Goal: Transaction & Acquisition: Purchase product/service

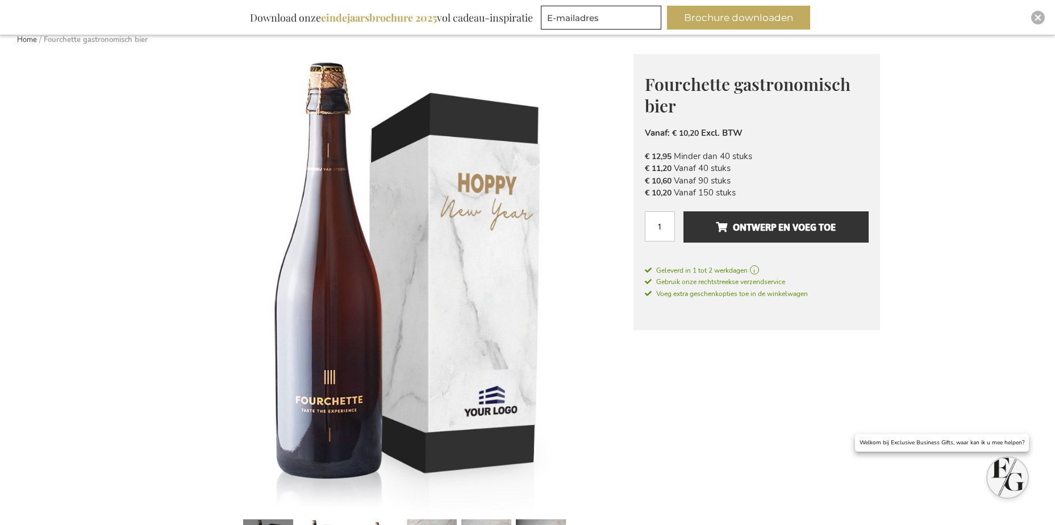
scroll to position [114, 0]
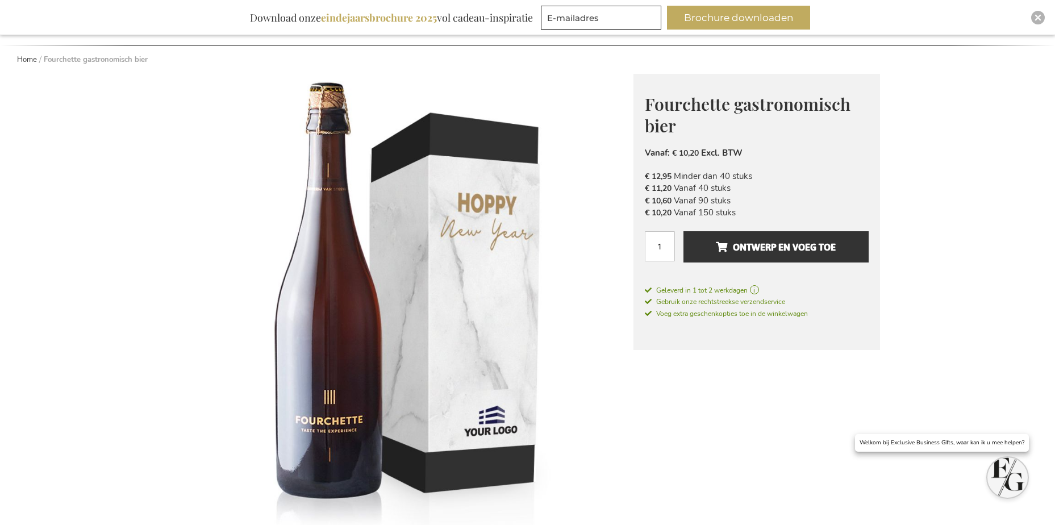
click at [1031, 18] on div "Inspiratiebrochure Download onze eindejaarsbrochure 2025 vol cadeau-inspiratie …" at bounding box center [527, 17] width 1055 height 35
click at [1034, 16] on div "Close" at bounding box center [1038, 18] width 14 height 14
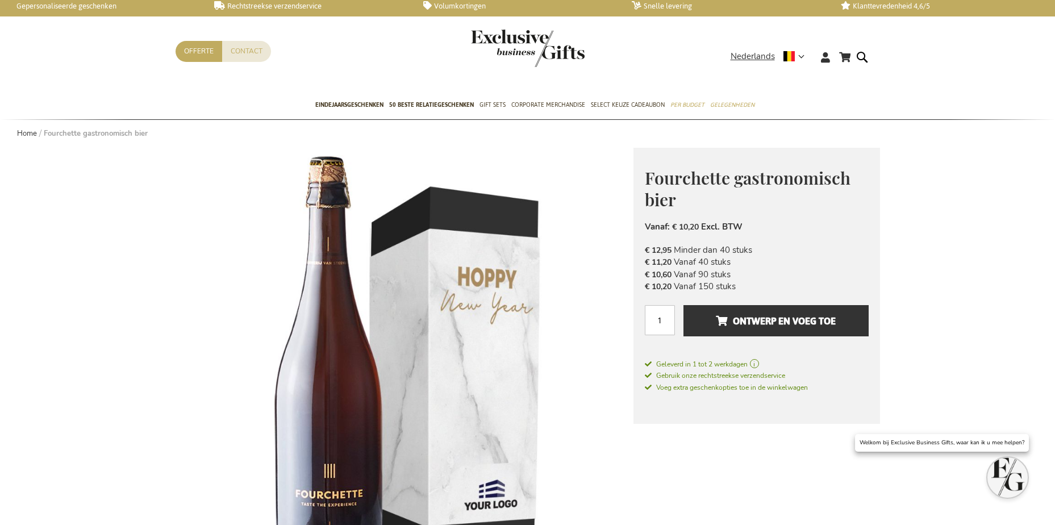
scroll to position [0, 0]
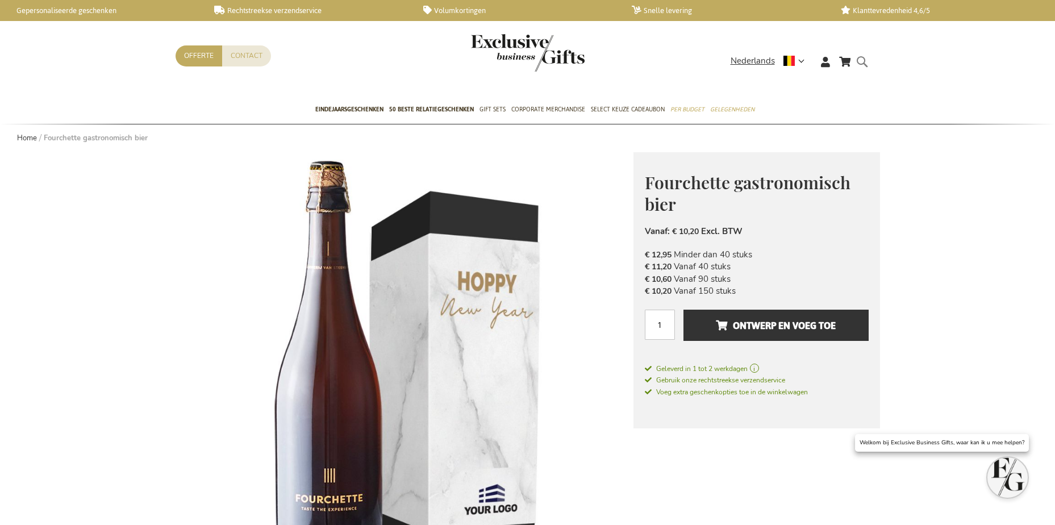
click at [861, 59] on form "Search Search" at bounding box center [865, 71] width 11 height 32
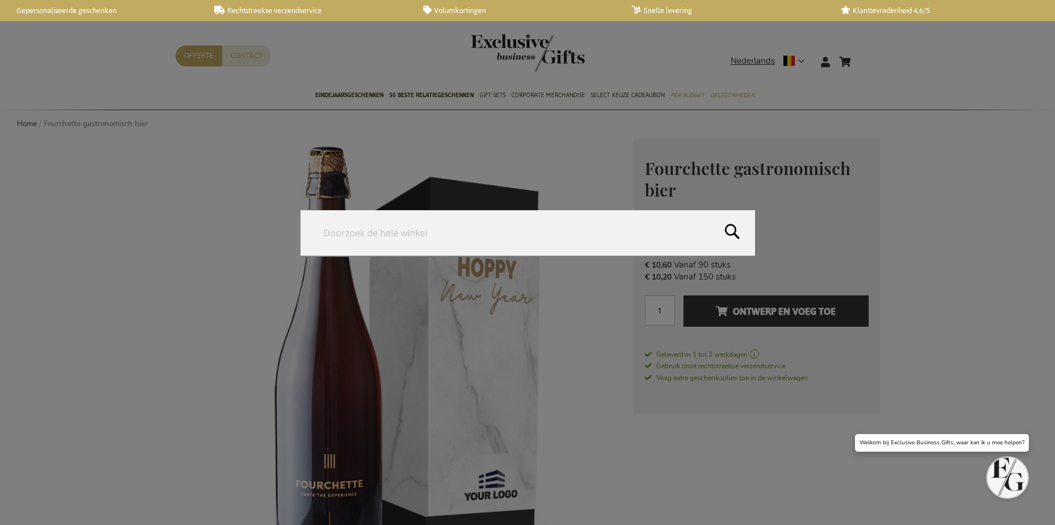
click at [545, 231] on input "Search" at bounding box center [528, 232] width 455 height 45
type input "Chocolates"
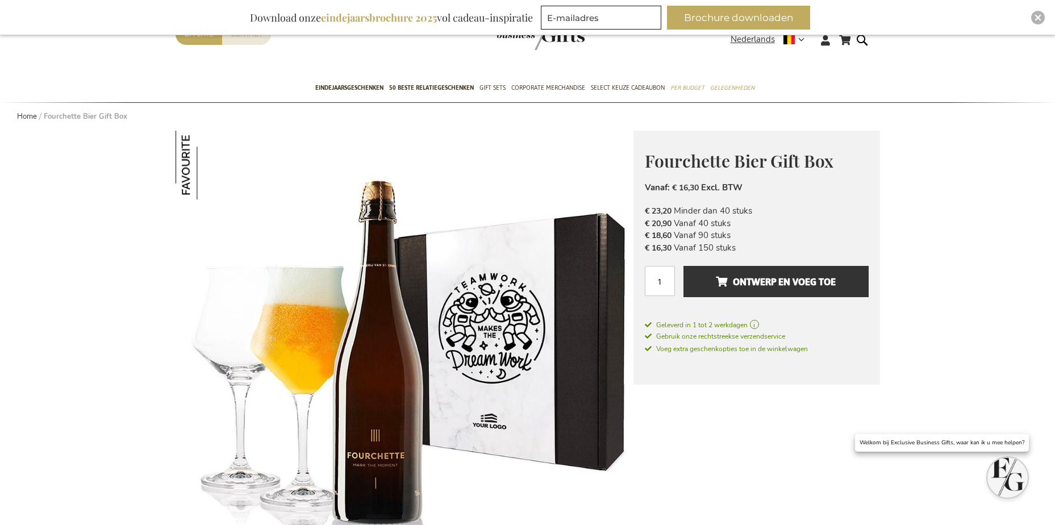
scroll to position [114, 0]
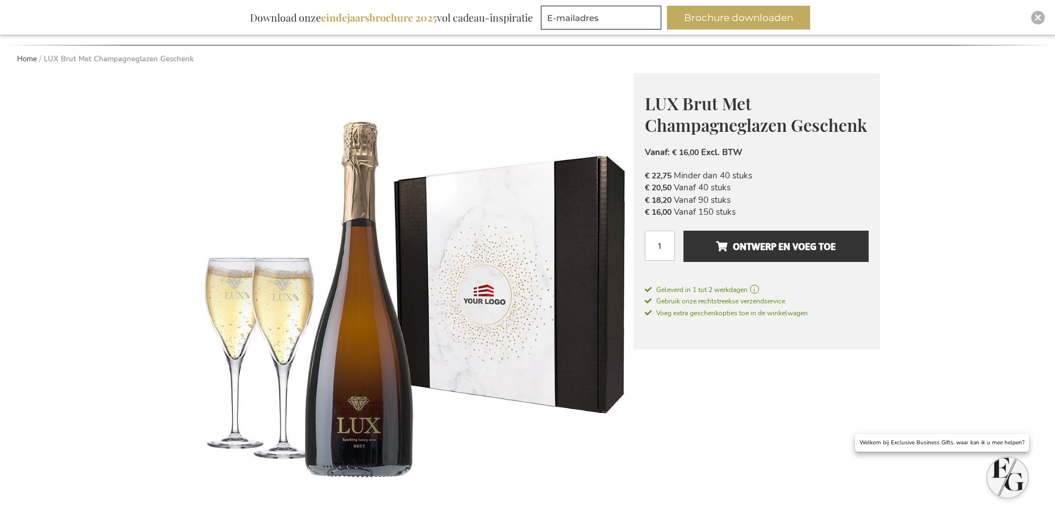
scroll to position [114, 0]
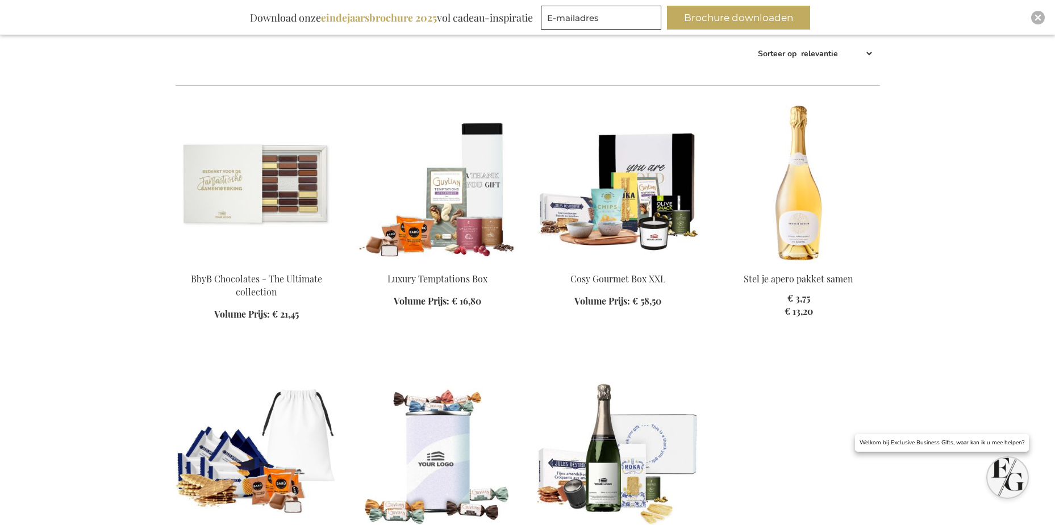
scroll to position [227, 0]
click at [462, 220] on img at bounding box center [437, 184] width 162 height 159
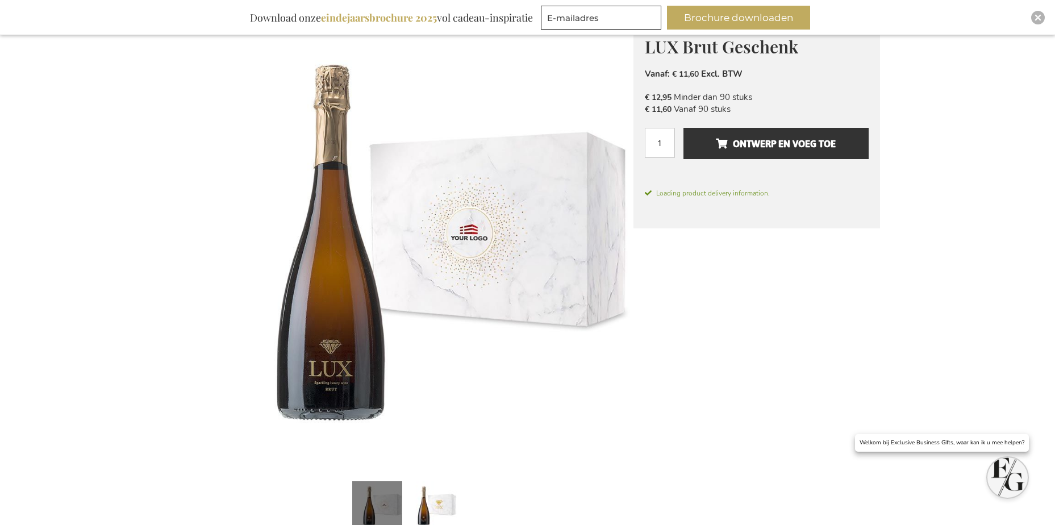
scroll to position [149, 0]
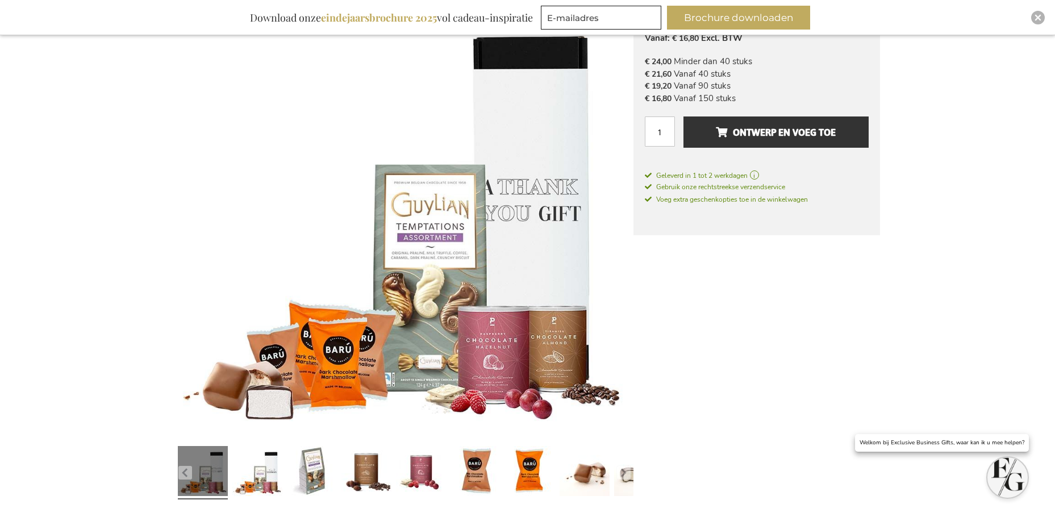
scroll to position [149, 0]
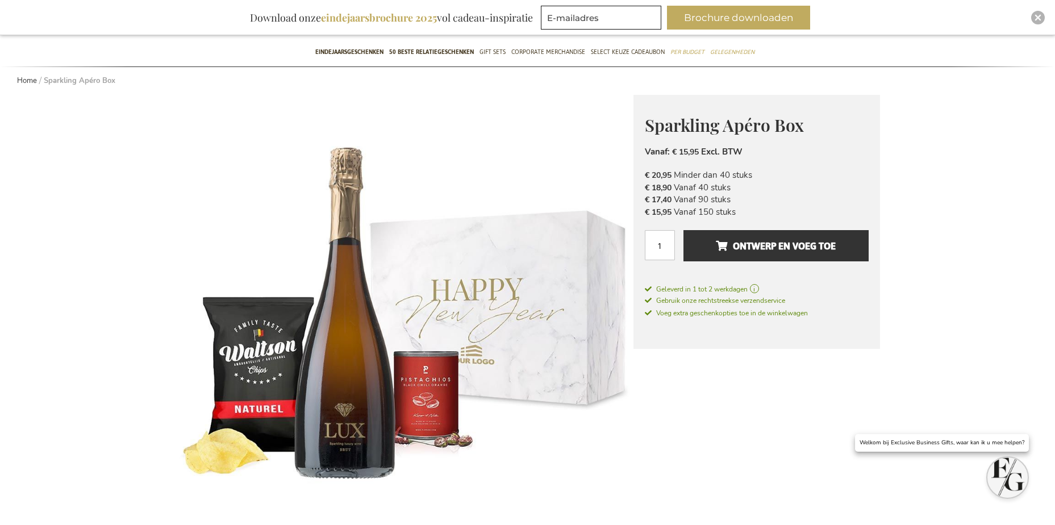
scroll to position [92, 0]
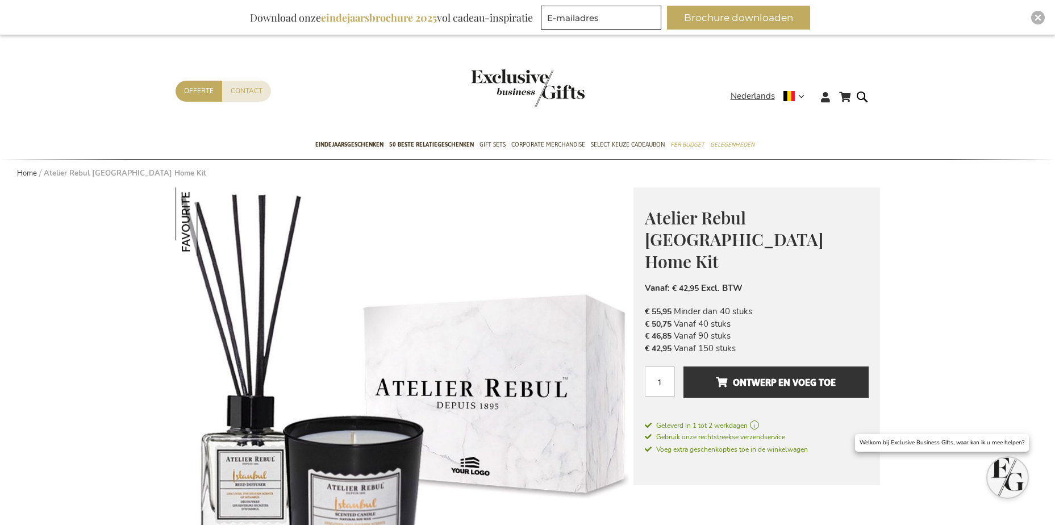
click at [535, 92] on img "store logo" at bounding box center [528, 87] width 114 height 37
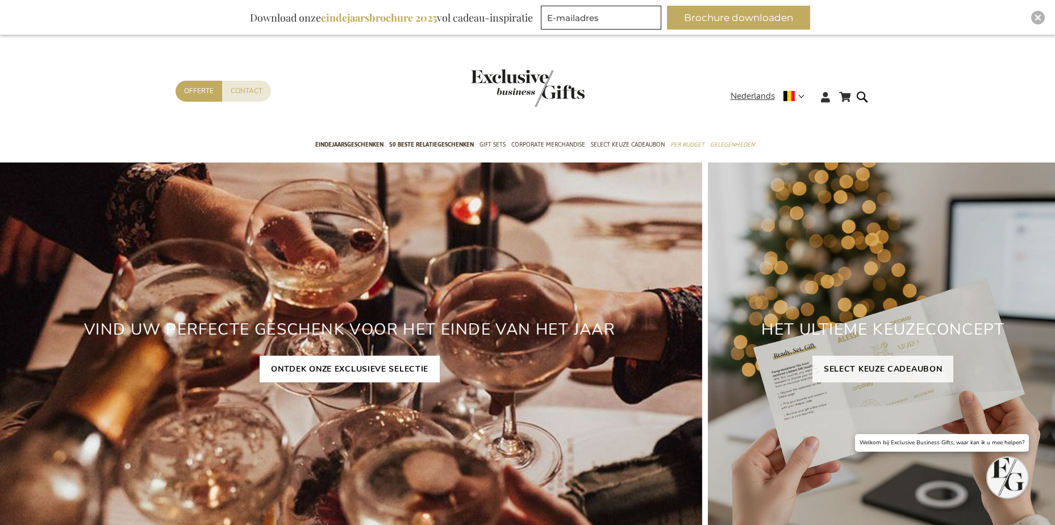
click at [368, 375] on link "ONTDEK ONZE EXCLUSIEVE SELECTIE" at bounding box center [350, 369] width 180 height 27
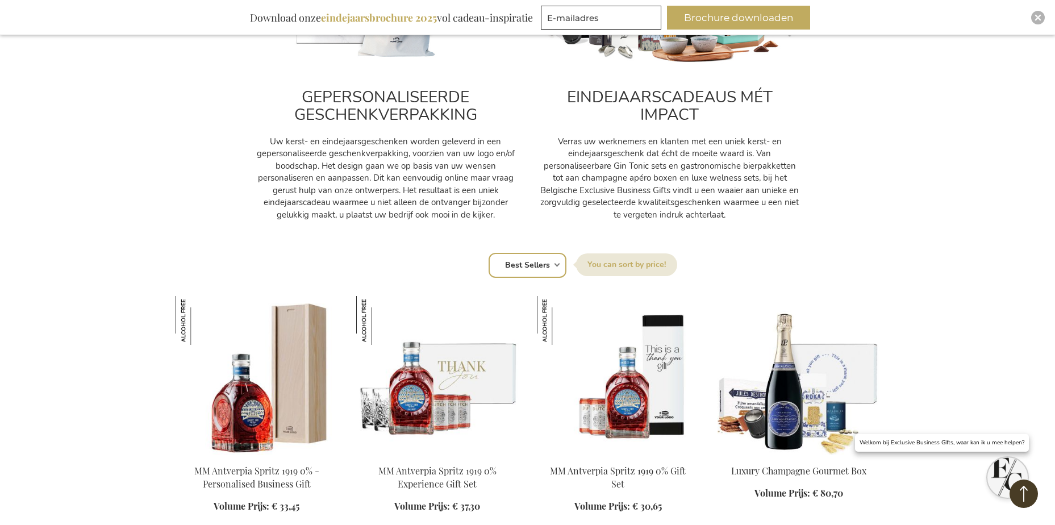
scroll to position [568, 0]
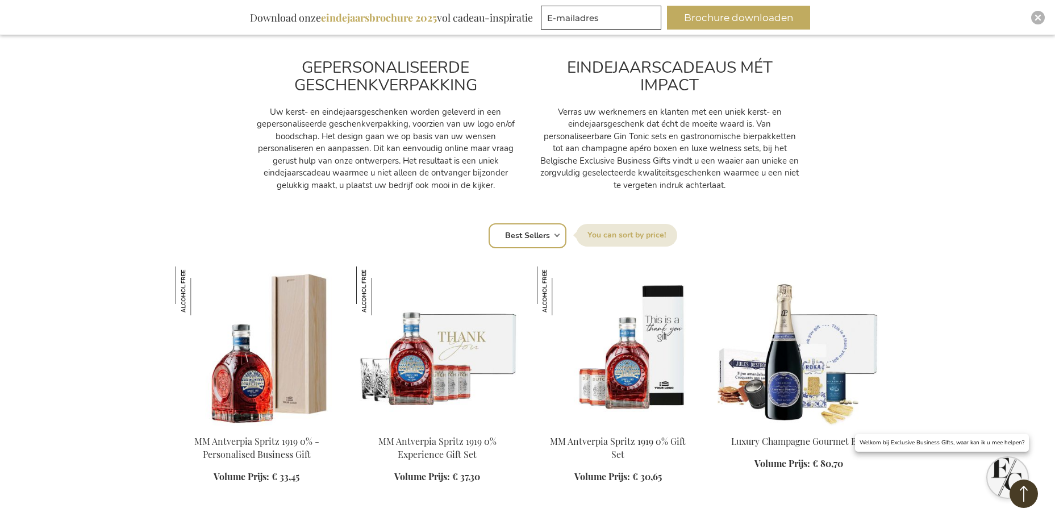
click at [642, 232] on label "Sorteer op" at bounding box center [626, 235] width 101 height 23
click at [566, 232] on select "Positie Best Sellers Meest bekeken Nieuw Biggest Saving Price: low to high Pric…" at bounding box center [528, 235] width 78 height 25
click at [547, 237] on select "Positie Best Sellers Meest bekeken Nieuw Biggest Saving Price: low to high Pric…" at bounding box center [528, 235] width 78 height 25
select select "price_asc"
click at [489, 223] on select "Positie Best Sellers Meest bekeken Nieuw Biggest Saving Price: low to high Pric…" at bounding box center [528, 235] width 78 height 25
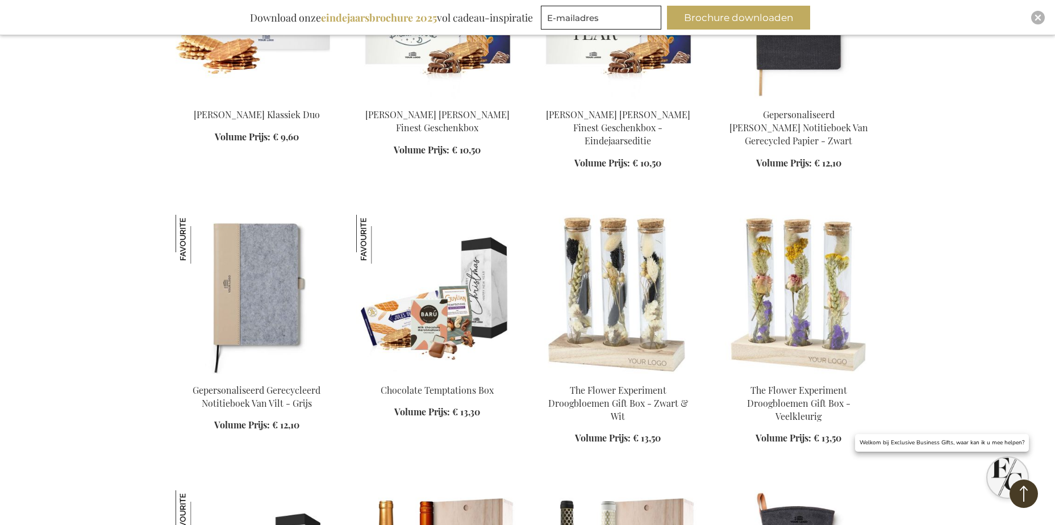
scroll to position [1420, 0]
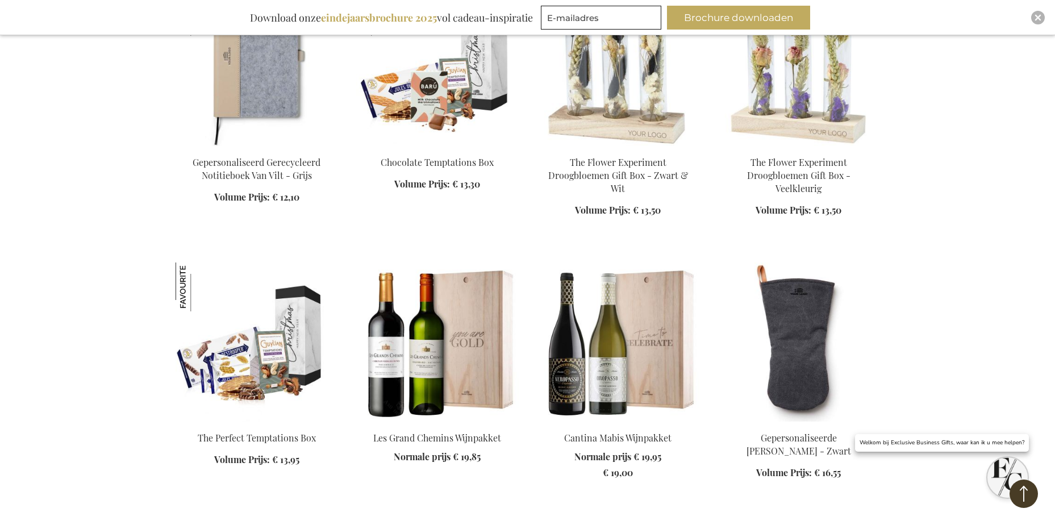
scroll to position [1591, 0]
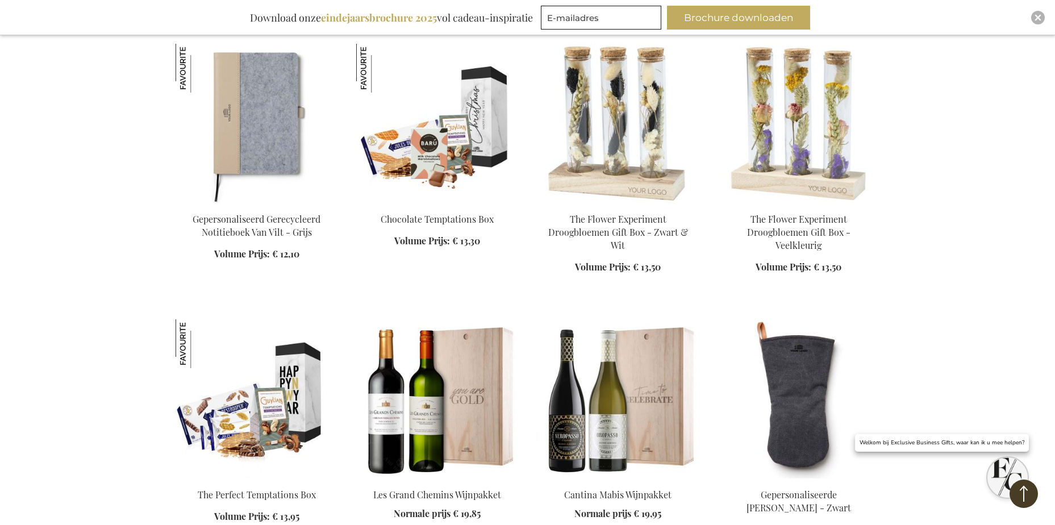
click at [276, 416] on img at bounding box center [257, 398] width 162 height 159
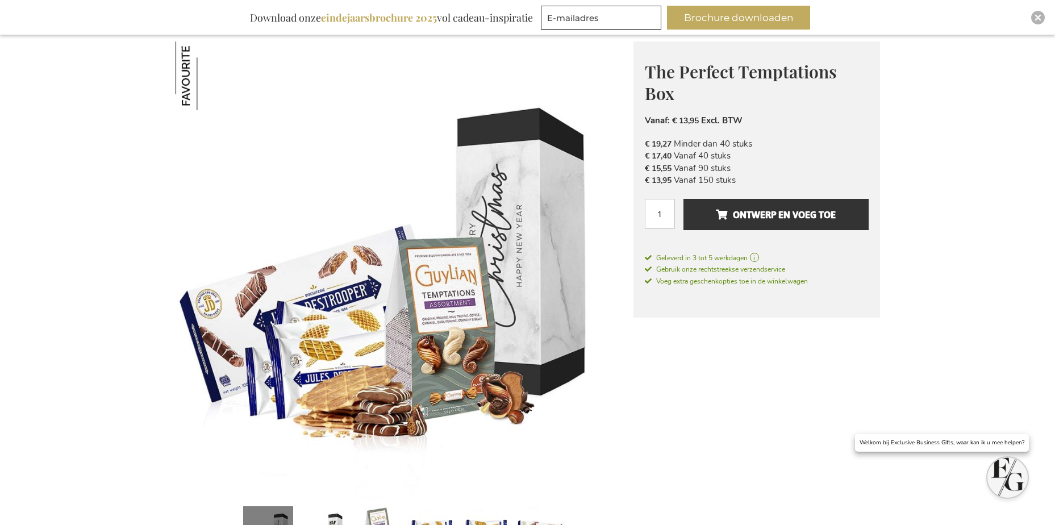
scroll to position [149, 0]
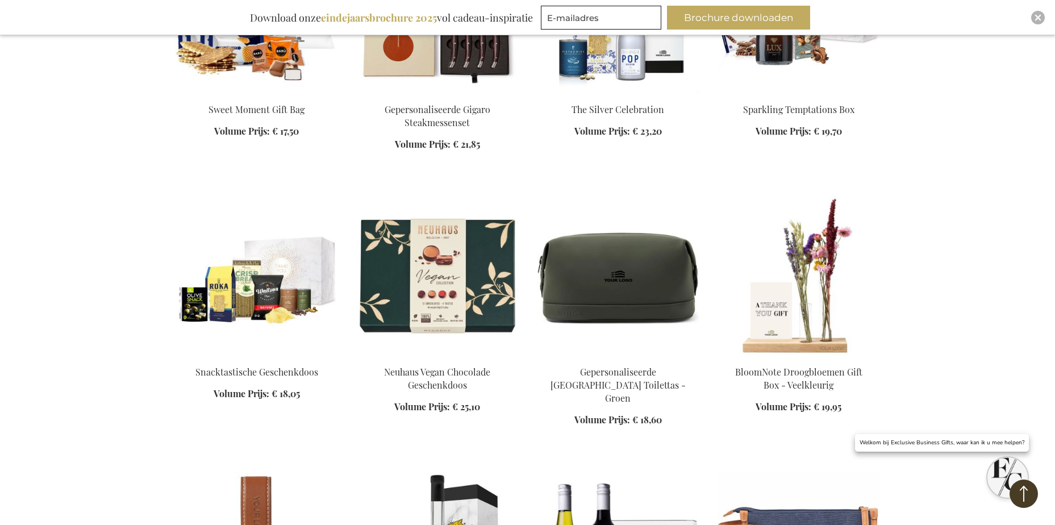
scroll to position [2053, 0]
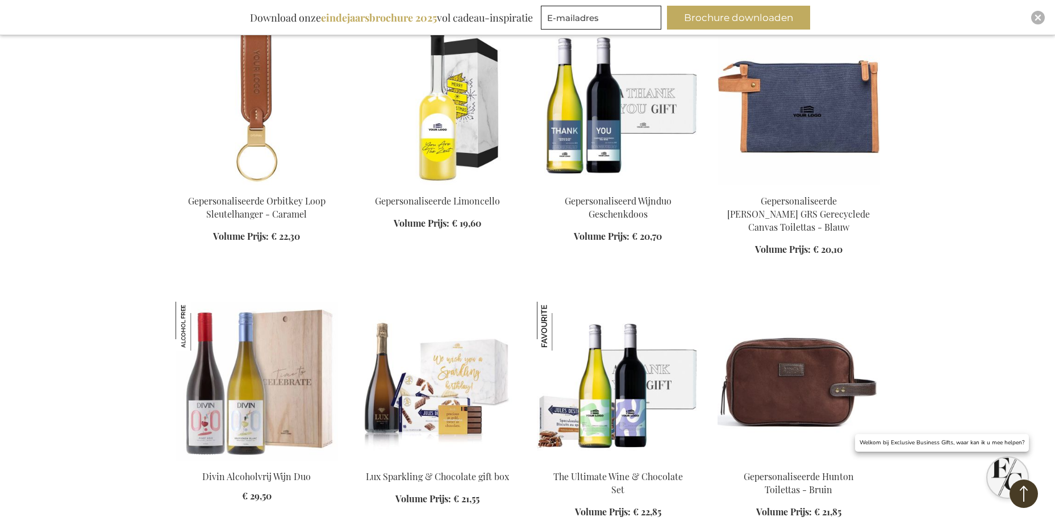
scroll to position [2621, 0]
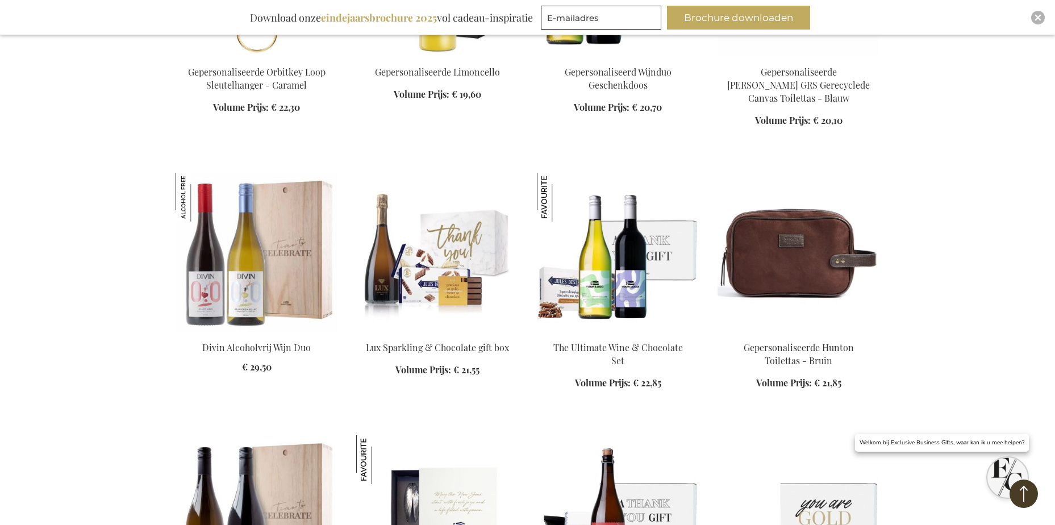
click at [456, 218] on img at bounding box center [437, 252] width 162 height 159
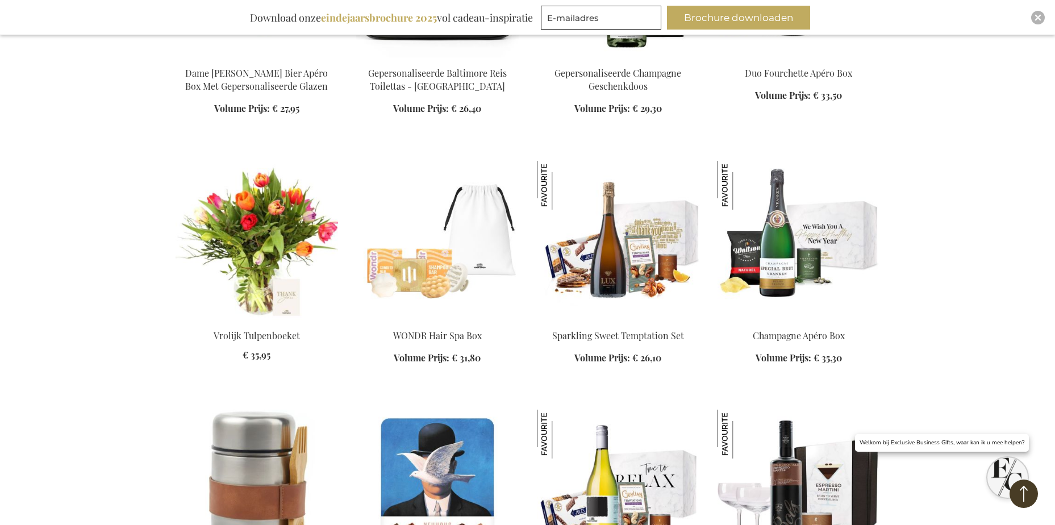
scroll to position [2915, 0]
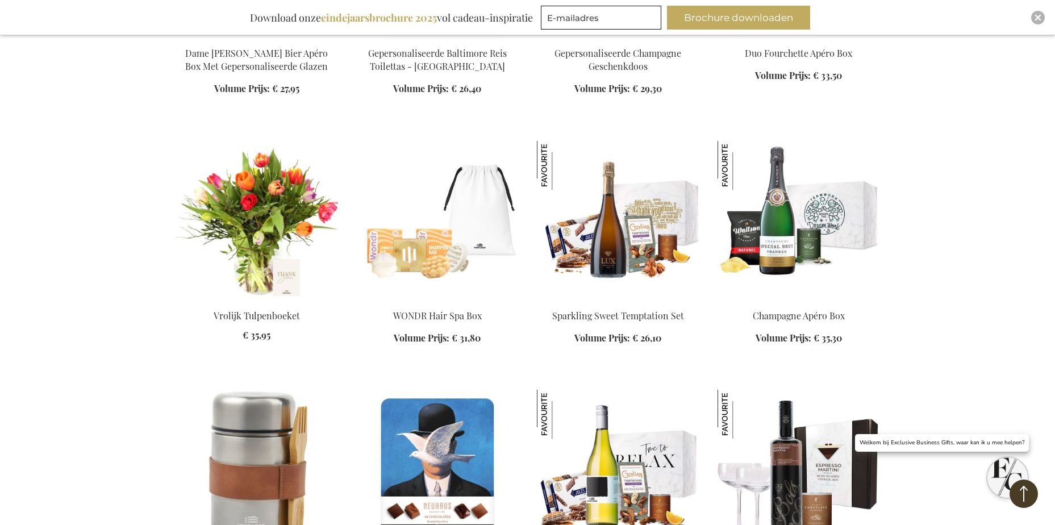
click at [810, 230] on img at bounding box center [799, 220] width 162 height 159
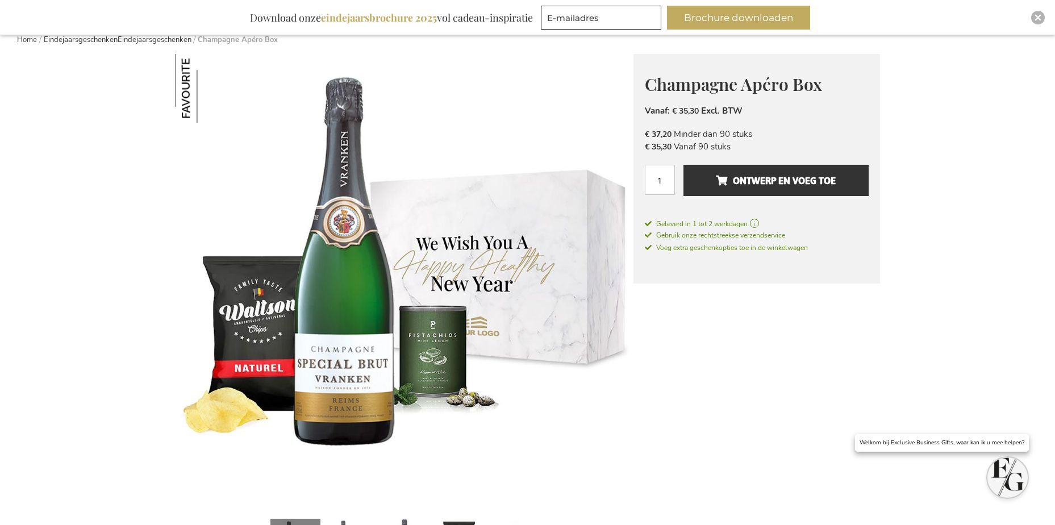
scroll to position [114, 0]
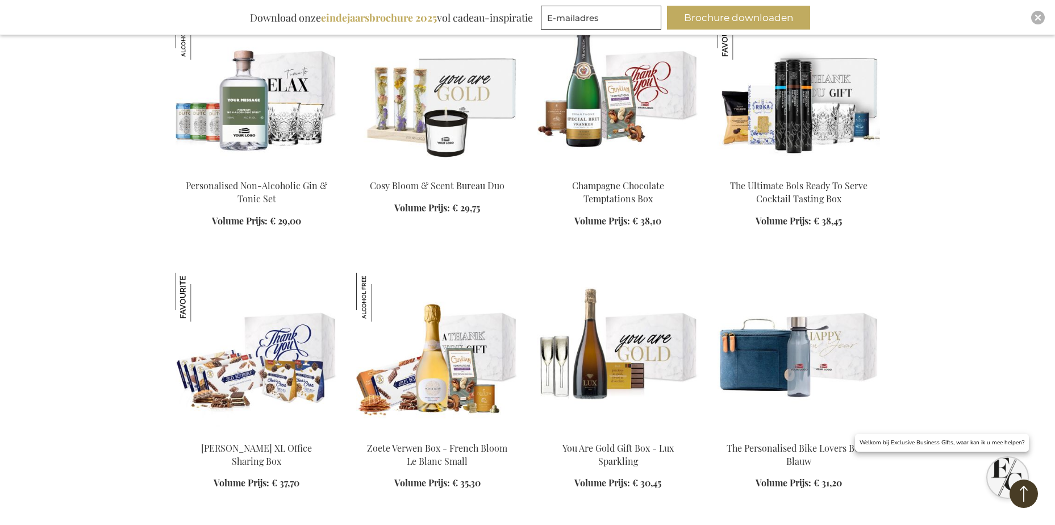
scroll to position [3063, 0]
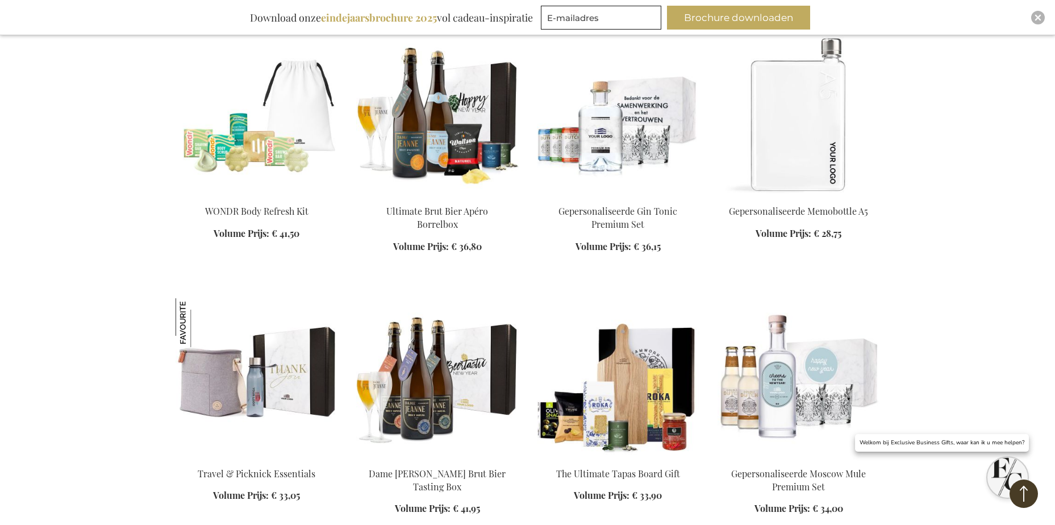
scroll to position [4654, 0]
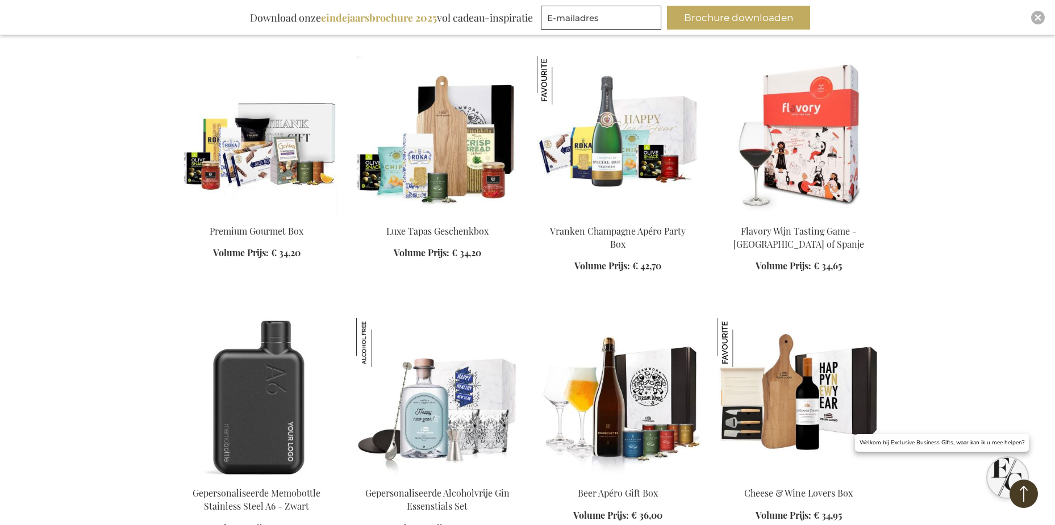
scroll to position [5449, 0]
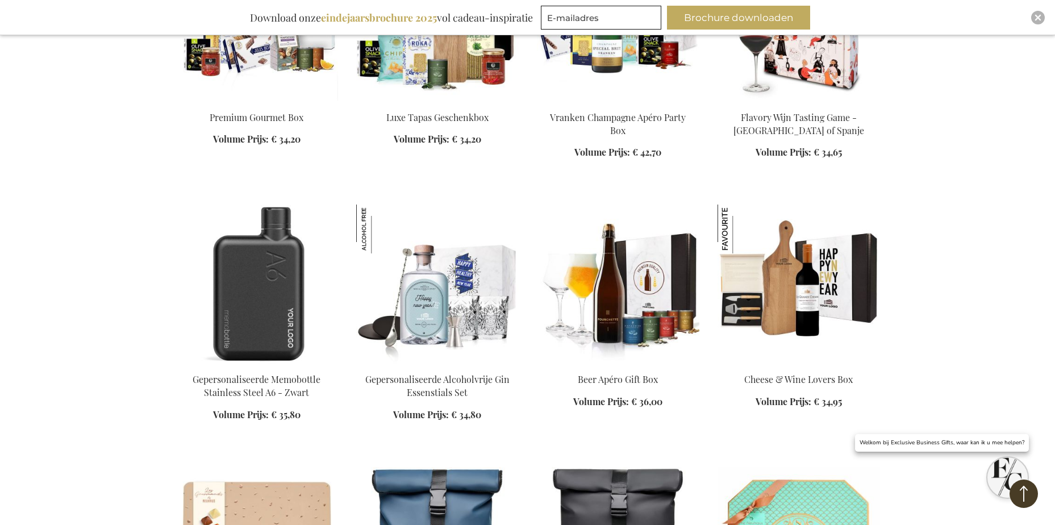
click at [646, 284] on img at bounding box center [618, 284] width 162 height 159
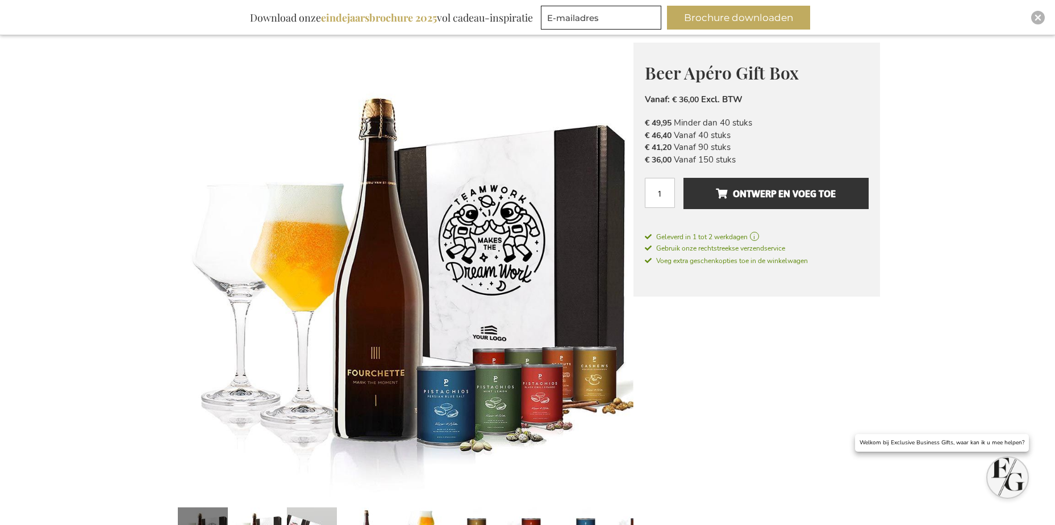
scroll to position [149, 0]
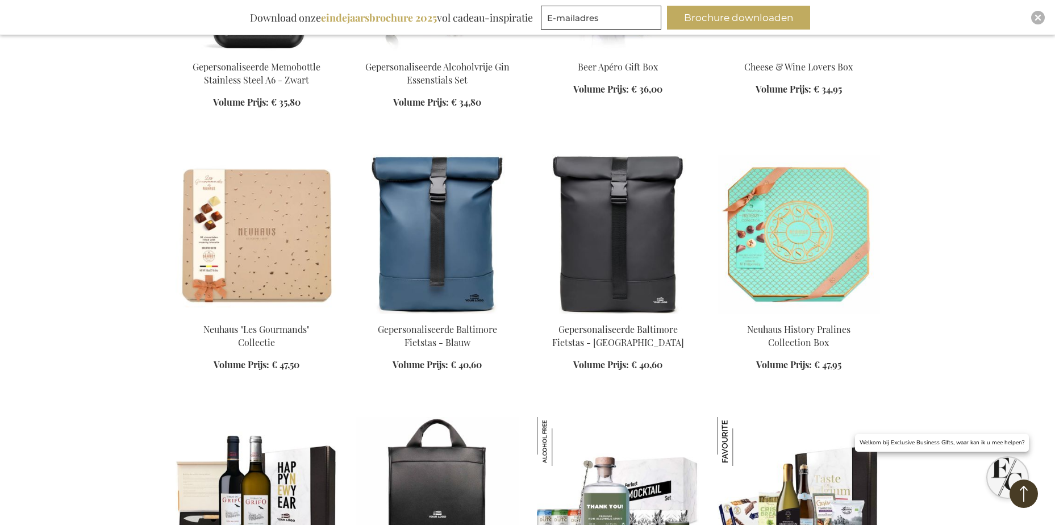
scroll to position [1062, 0]
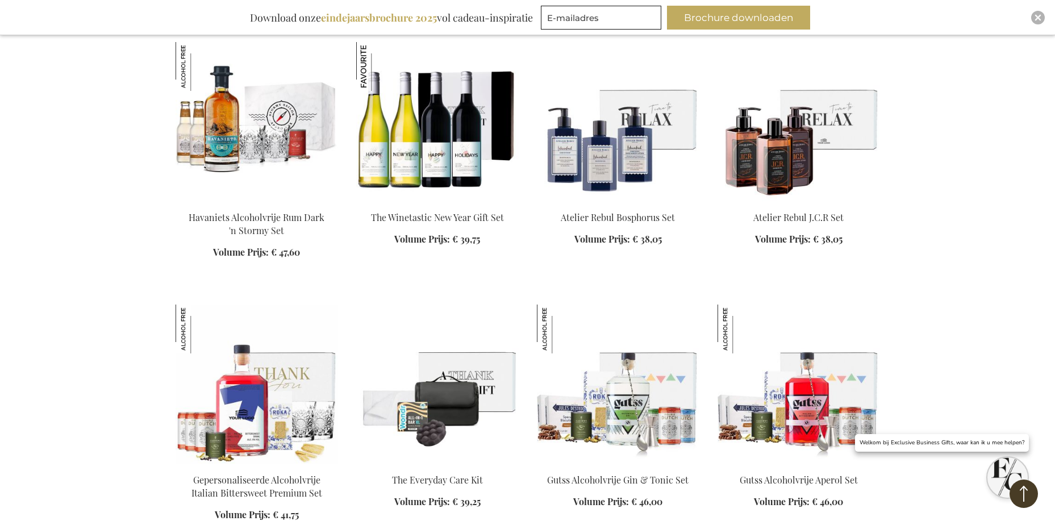
scroll to position [1971, 0]
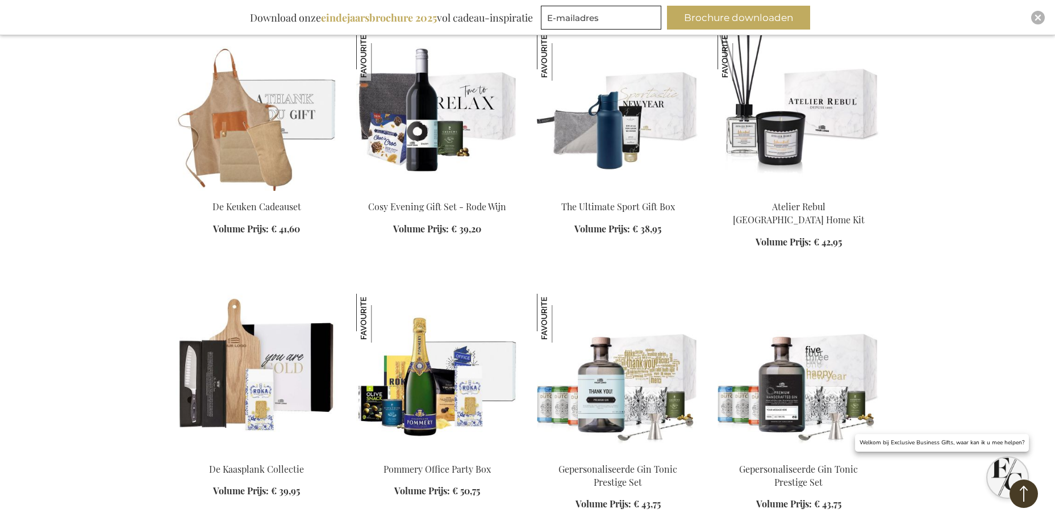
scroll to position [3107, 0]
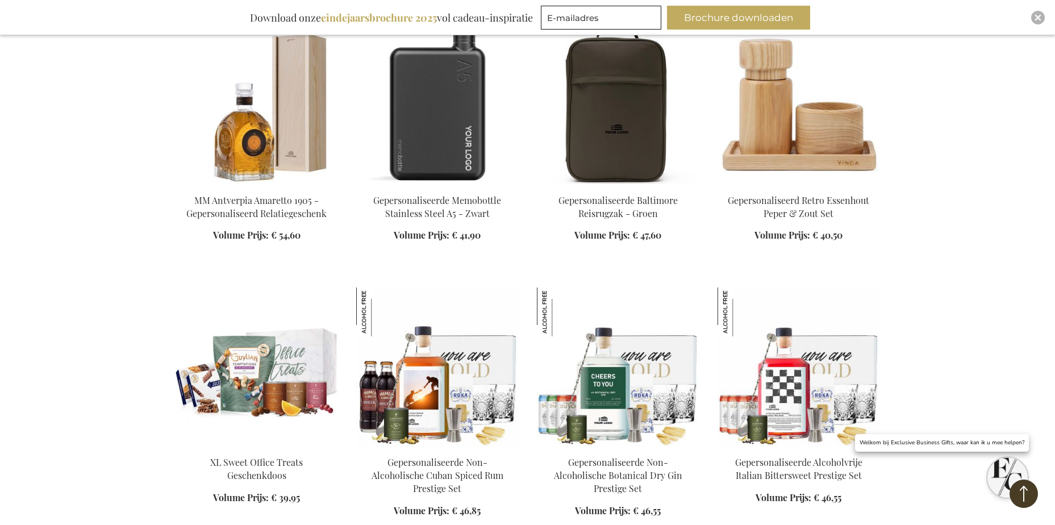
scroll to position [3846, 0]
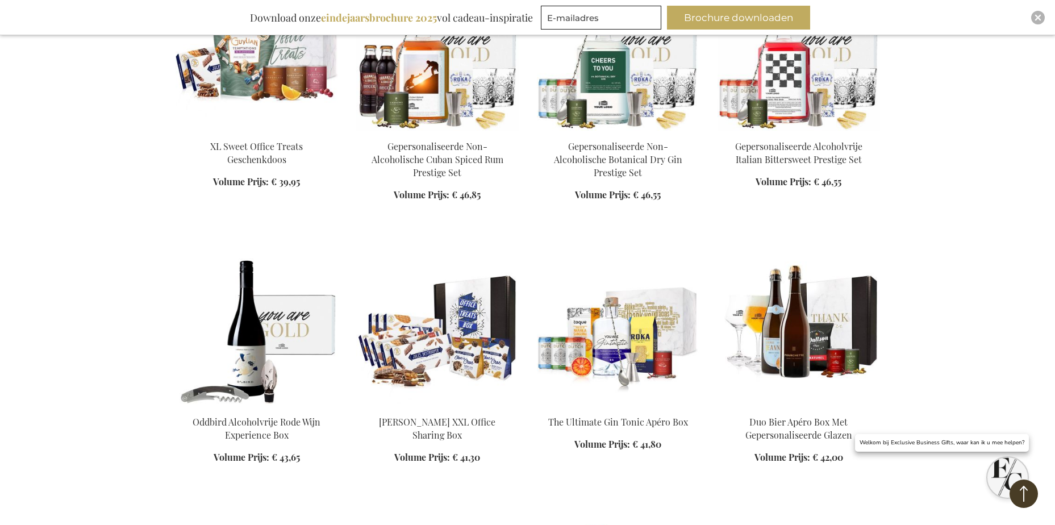
scroll to position [4187, 0]
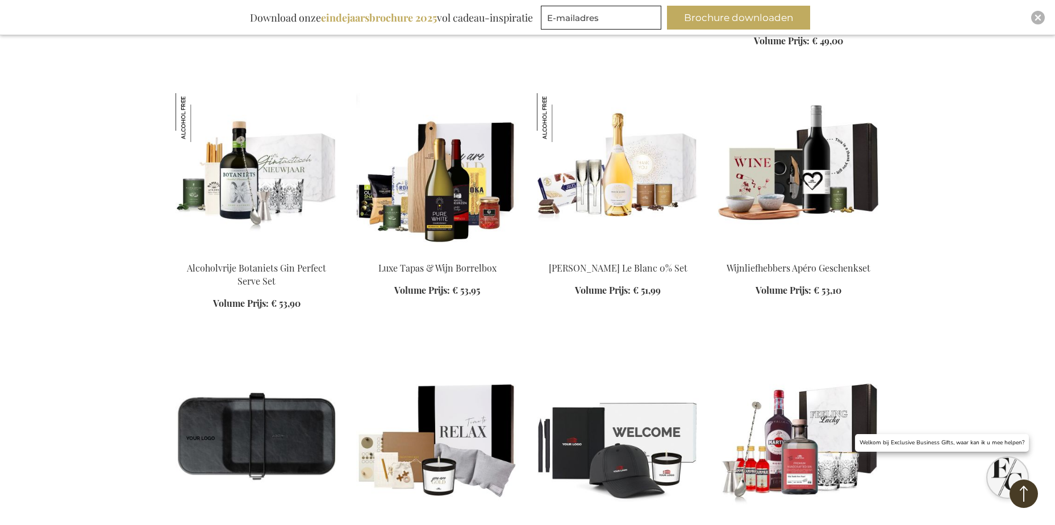
scroll to position [6119, 0]
